Goal: Navigation & Orientation: Find specific page/section

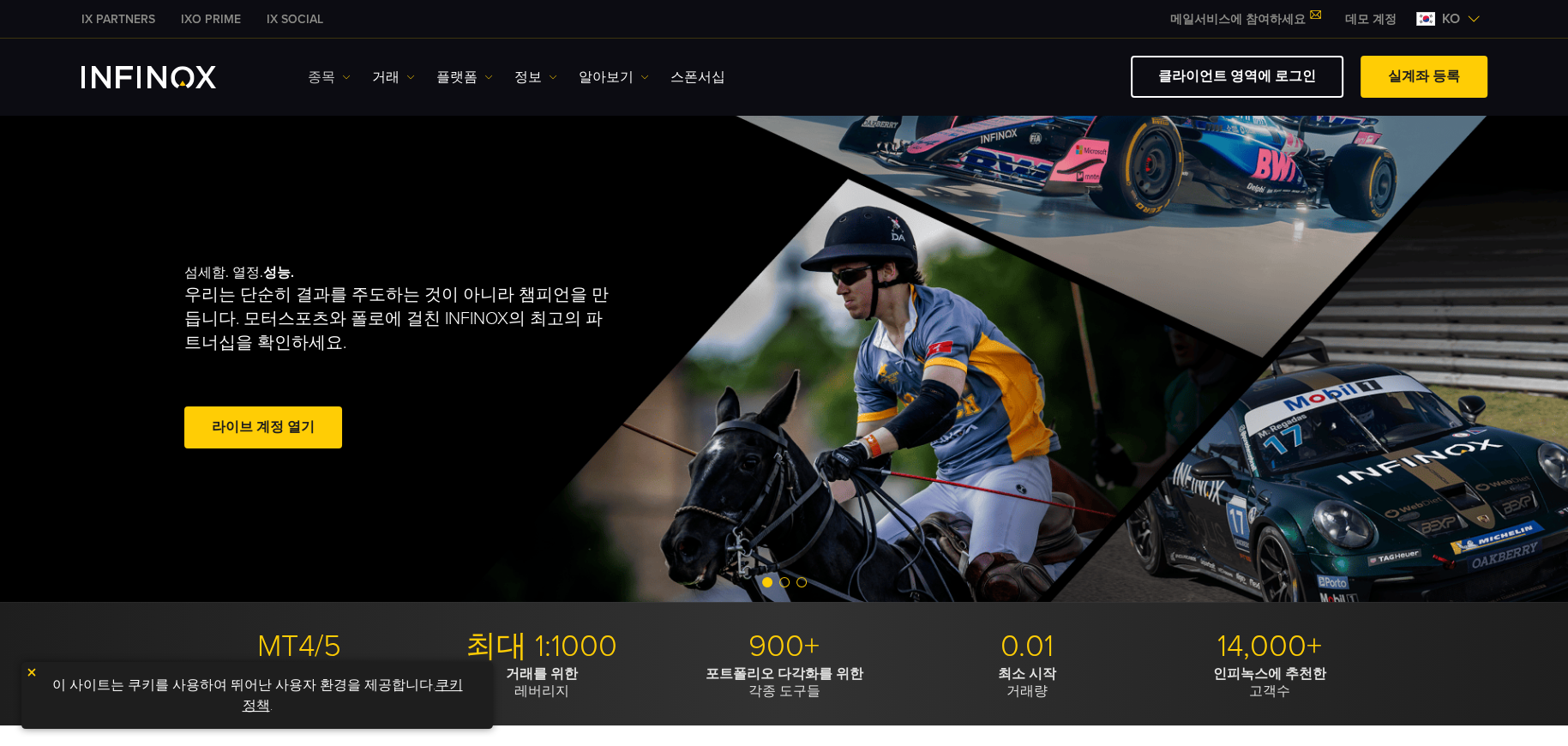
click at [323, 79] on link "종목" at bounding box center [330, 77] width 43 height 20
click at [378, 74] on link "거래" at bounding box center [394, 77] width 43 height 20
click at [456, 79] on link "플랫폼" at bounding box center [465, 77] width 56 height 20
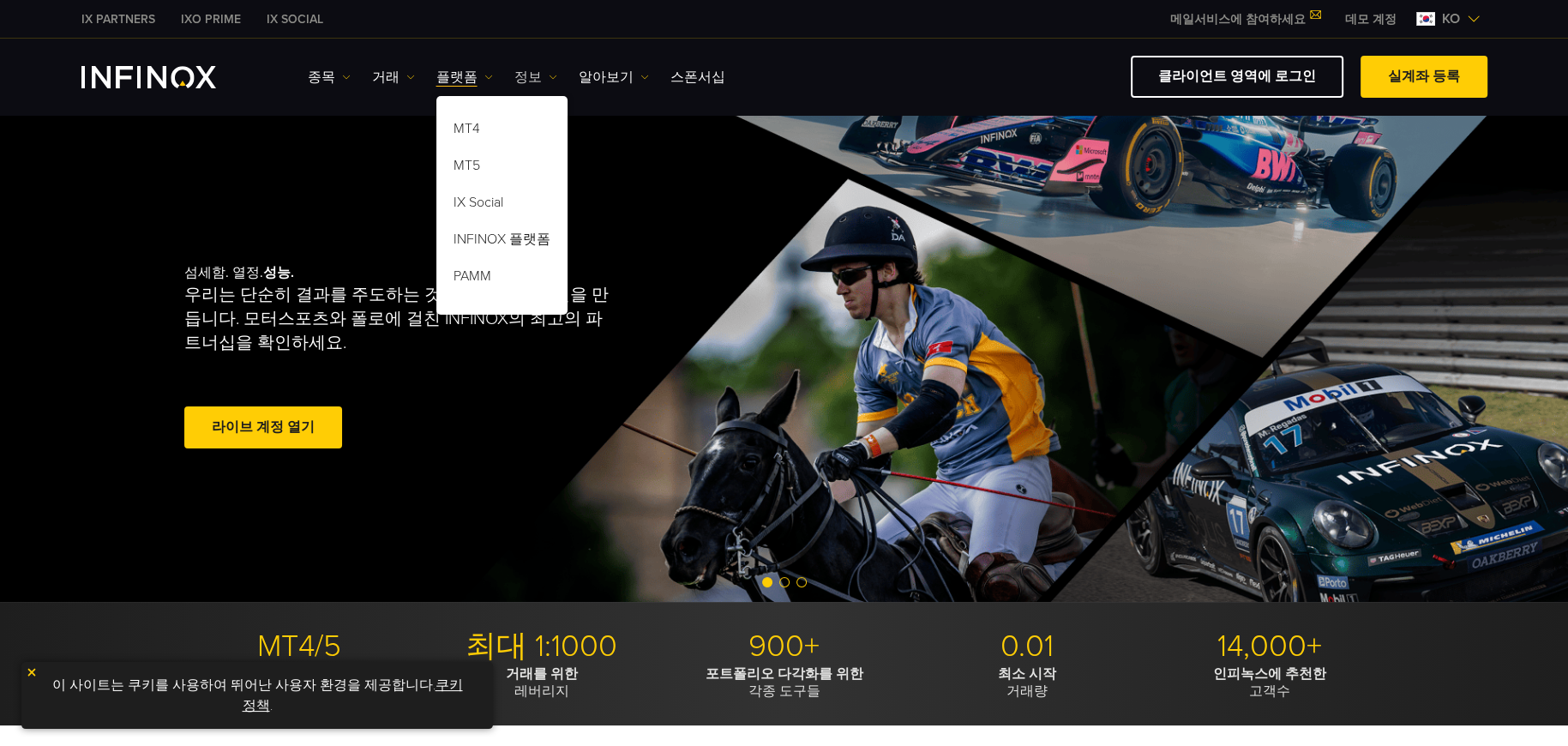
click at [514, 79] on link "정보" at bounding box center [536, 77] width 43 height 20
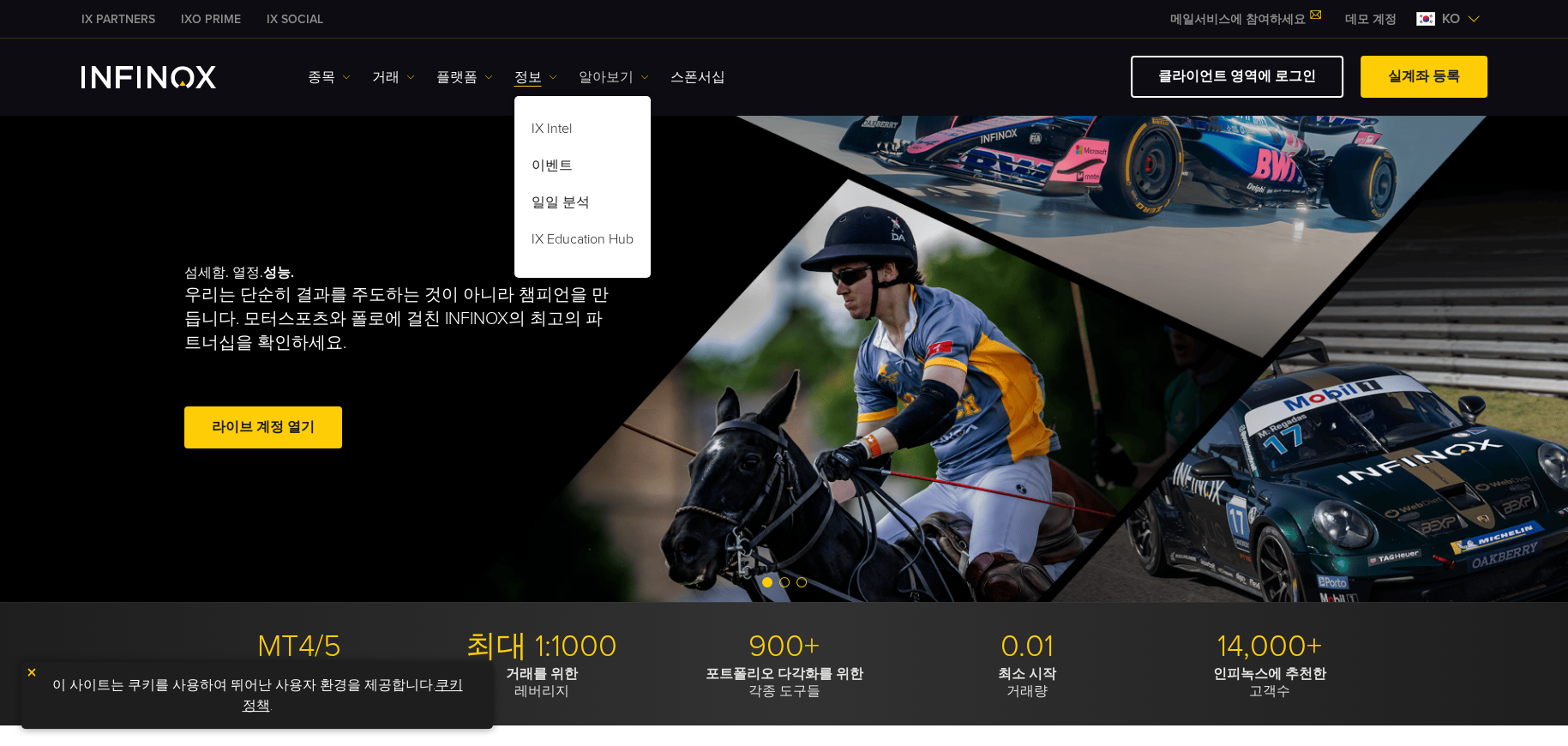
click at [594, 81] on link "알아보기" at bounding box center [613, 77] width 70 height 20
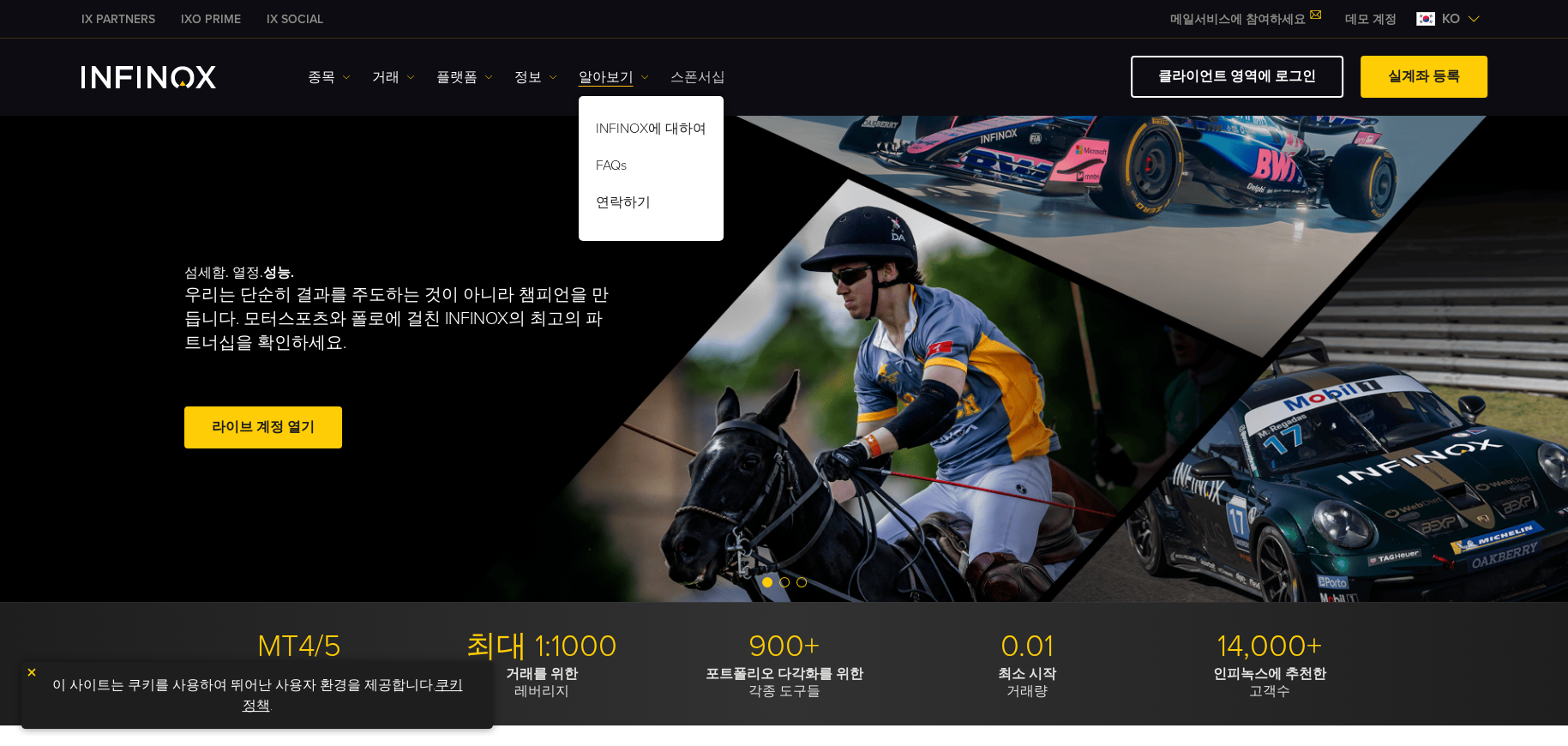
click at [679, 81] on link "스폰서십" at bounding box center [698, 77] width 54 height 20
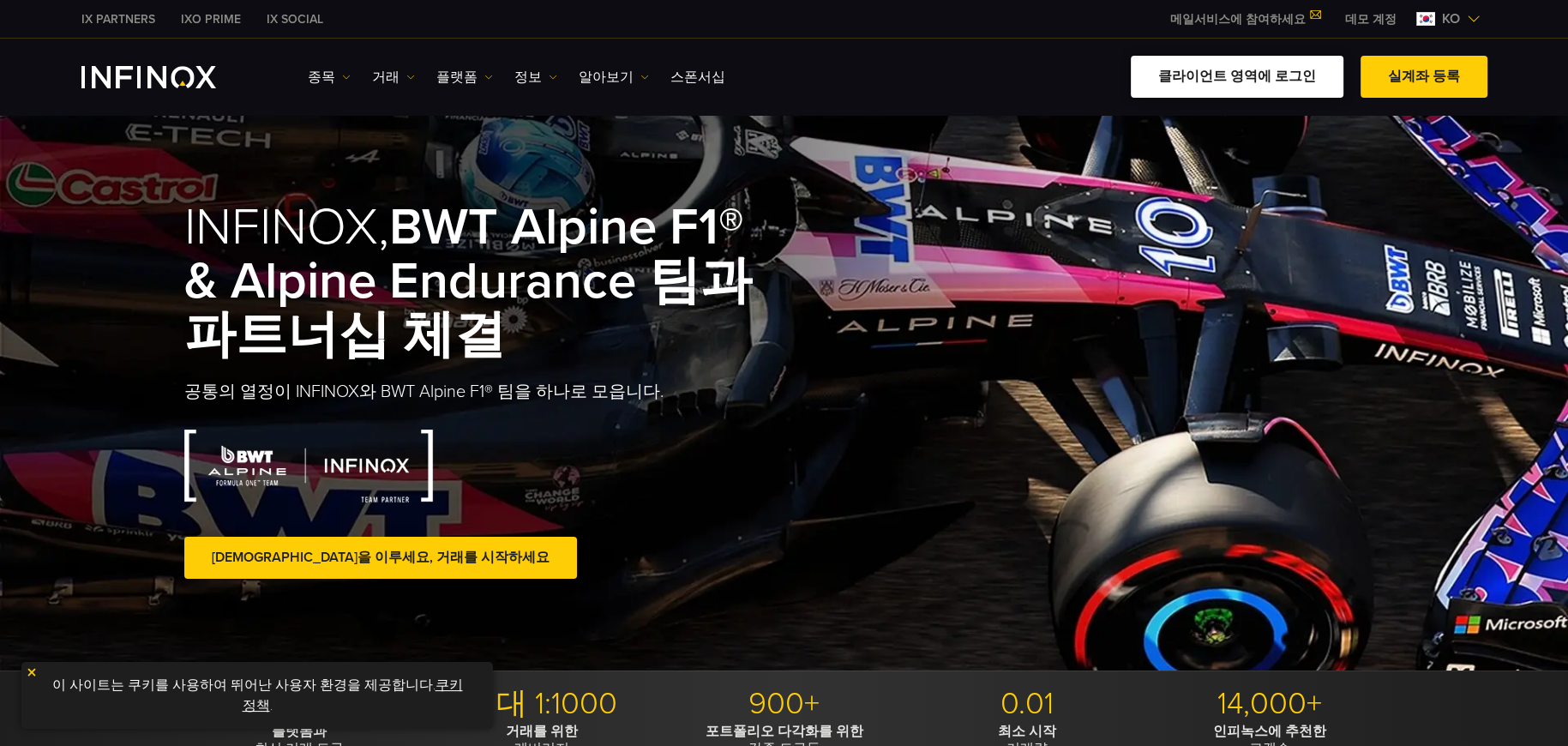
drag, startPoint x: 0, startPoint y: 0, endPoint x: 1241, endPoint y: 86, distance: 1244.0
click at [1241, 86] on link "클라이언트 영역에 로그인" at bounding box center [1237, 76] width 213 height 42
